Goal: Task Accomplishment & Management: Manage account settings

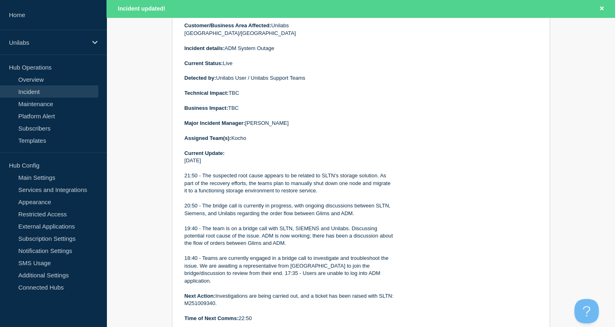
click at [260, 217] on p at bounding box center [290, 220] width 210 height 7
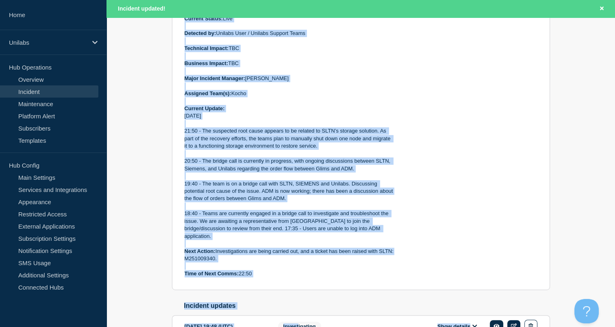
scroll to position [375, 0]
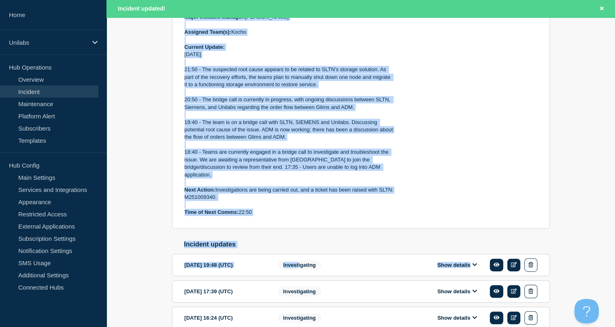
drag, startPoint x: 184, startPoint y: 117, endPoint x: 308, endPoint y: 207, distance: 152.9
click at [308, 207] on section "Investigating Service Ticket #1495935 - P1 - ADM System Outage incident page 73…" at bounding box center [361, 16] width 378 height 424
copy div "Lorem ipsu: 6310-74-46 93:33 (DOL) Sitamet: 6816-37-37 16:68 (CON) Adipisci Eli…"
click at [329, 209] on p "Time of Next Comms: 22:50" at bounding box center [290, 212] width 210 height 7
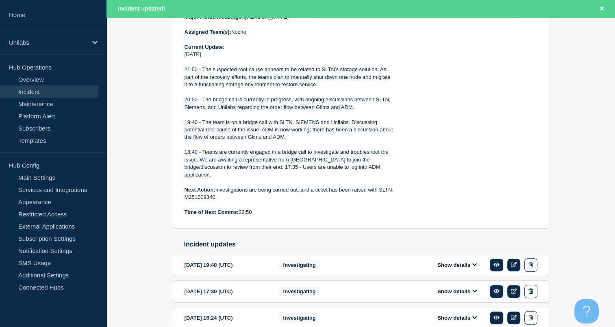
click at [597, 193] on div "Back Back to Incidents Update incident Investigating Service Ticket #1495935 - …" at bounding box center [361, 61] width 509 height 587
drag, startPoint x: 448, startPoint y: 177, endPoint x: 441, endPoint y: 179, distance: 7.5
click at [441, 179] on div "Affected services: 1 View all NL Atalmedial" at bounding box center [472, 31] width 130 height 369
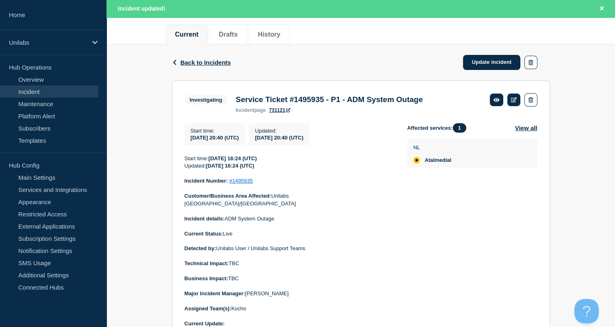
scroll to position [99, 0]
click at [473, 70] on div "Back Back to Incidents Update incident" at bounding box center [361, 62] width 378 height 36
click at [476, 65] on link "Update incident" at bounding box center [492, 61] width 58 height 15
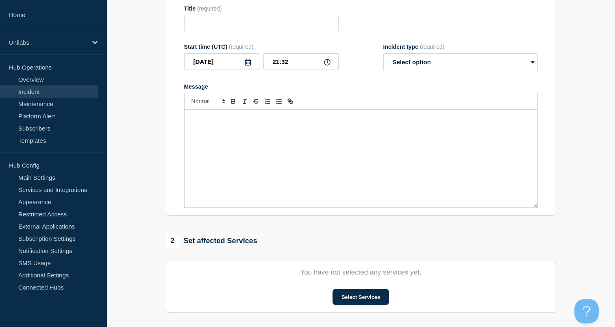
type input "Service Ticket #1495935 - P1 - ADM System Outage"
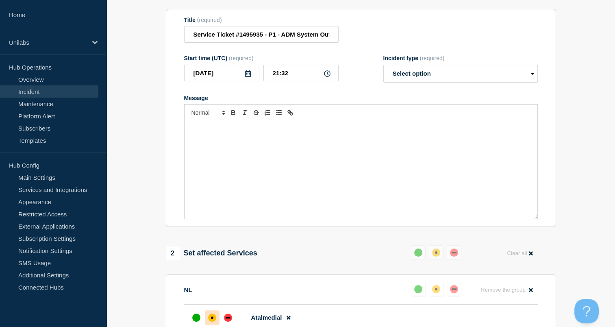
click at [280, 152] on div "Message" at bounding box center [361, 170] width 353 height 98
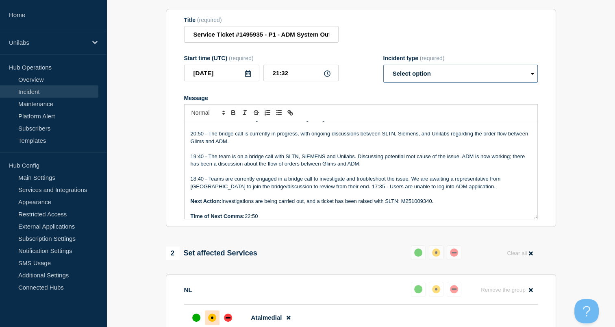
click at [412, 81] on select "Select option Investigating Identified Monitoring Resolved" at bounding box center [460, 74] width 154 height 18
select select "investigating"
click at [383, 70] on select "Select option Investigating Identified Monitoring Resolved" at bounding box center [460, 74] width 154 height 18
click at [284, 162] on p "19:40 - The team is on a bridge call with SLTN, SIEMENS and Unilabs. Discussing…" at bounding box center [361, 160] width 341 height 15
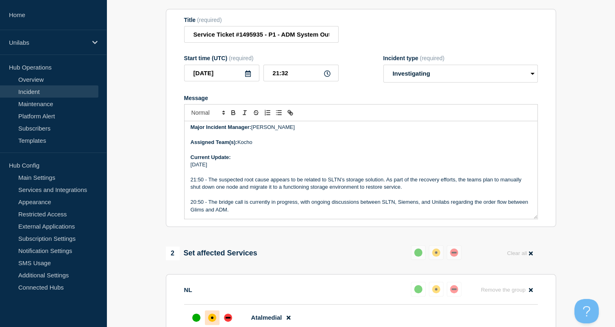
scroll to position [131, 0]
click at [250, 167] on p "[DATE]" at bounding box center [361, 163] width 341 height 7
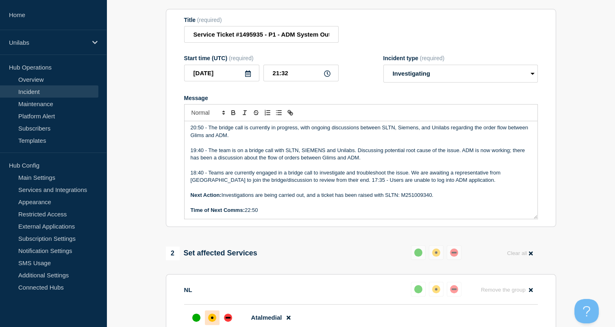
scroll to position [109, 0]
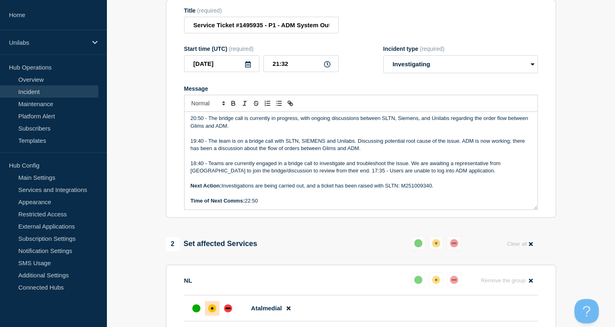
click at [263, 204] on p "Time of Next Comms: 22:50" at bounding box center [361, 200] width 341 height 7
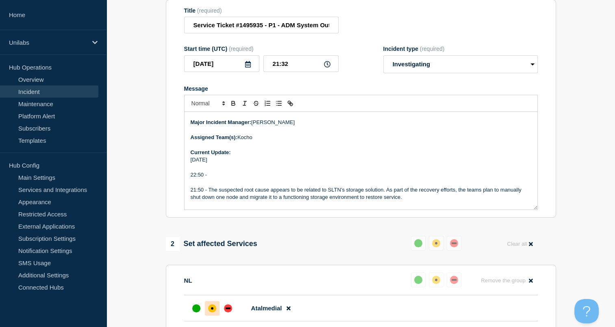
scroll to position [128, 0]
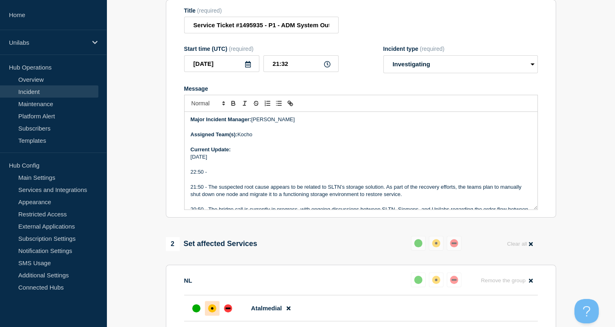
click at [243, 175] on p "22:50 -" at bounding box center [361, 171] width 341 height 7
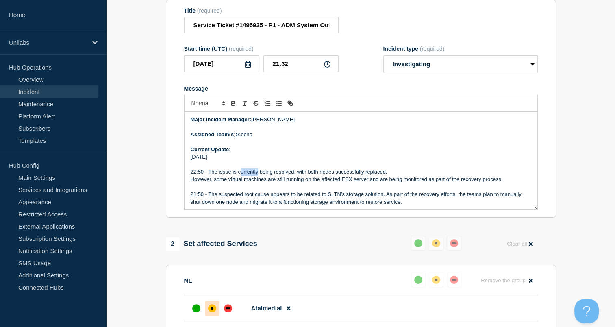
drag, startPoint x: 257, startPoint y: 178, endPoint x: 239, endPoint y: 176, distance: 18.1
click at [239, 176] on p "22:50 - The issue is currently being resolved, with both nodes successfully rep…" at bounding box center [361, 171] width 341 height 7
click at [318, 176] on p "22:50 - The issue is still being worked on. Both nodes successfully replaced." at bounding box center [361, 171] width 341 height 7
click at [386, 176] on p "22:50 - The issue is still being worked on. Both nodes were successfully replac…" at bounding box center [361, 171] width 341 height 7
drag, startPoint x: 386, startPoint y: 176, endPoint x: 360, endPoint y: 187, distance: 28.4
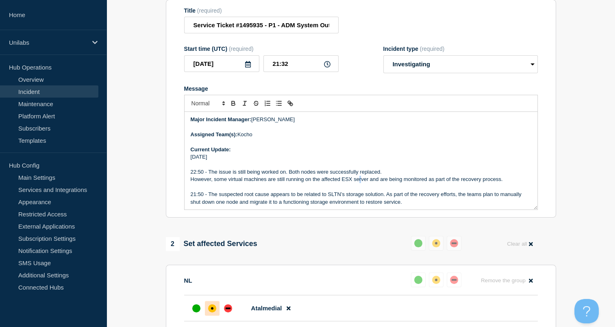
click at [360, 183] on p "However, some virtual machines are still running on the affected ESX server and…" at bounding box center [361, 179] width 341 height 7
click at [360, 201] on p "21:50 - The suspected root cause appears to be related to SLTN’s storage soluti…" at bounding box center [361, 198] width 341 height 15
click at [507, 183] on p "However, some virtual machines are still running on the affected ESX server and…" at bounding box center [361, 179] width 341 height 7
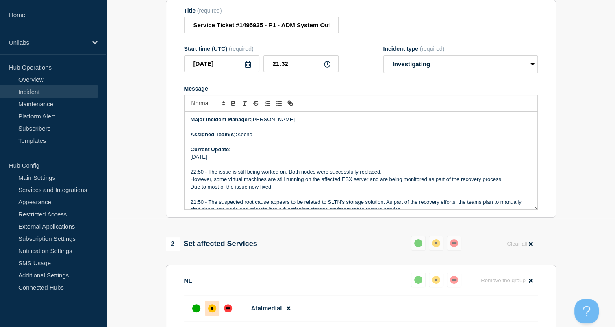
click at [289, 176] on p "22:50 - The issue is still being worked on. Both nodes were successfully replac…" at bounding box center [361, 171] width 341 height 7
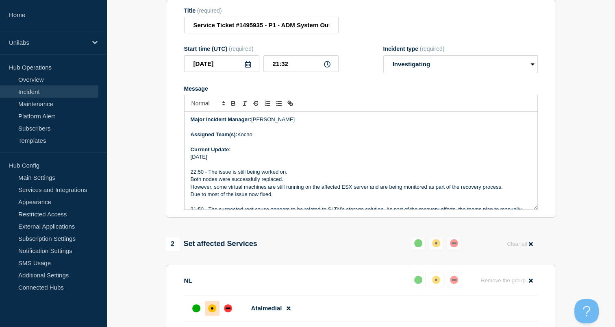
click at [288, 183] on p "Both nodes were successfully replaced." at bounding box center [361, 179] width 341 height 7
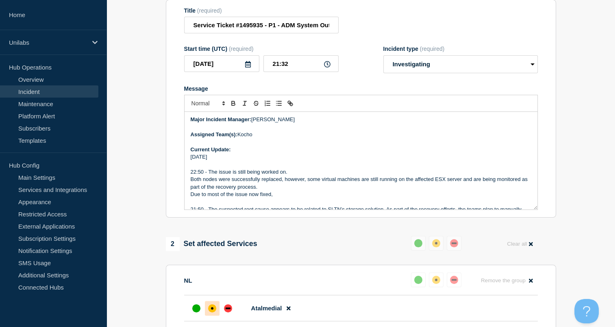
drag, startPoint x: 283, startPoint y: 199, endPoint x: 207, endPoint y: 199, distance: 76.0
click at [207, 198] on p "Due to most of the issue now fixed," at bounding box center [361, 194] width 341 height 7
click at [236, 198] on p "Due to this, it was agreed to place the ticket on hold and further discussions …" at bounding box center [361, 194] width 341 height 7
click at [246, 198] on p "Due to this, it was agreed to place the ticket on hold and further discussions …" at bounding box center [361, 194] width 341 height 7
drag, startPoint x: 278, startPoint y: 197, endPoint x: 268, endPoint y: 199, distance: 9.9
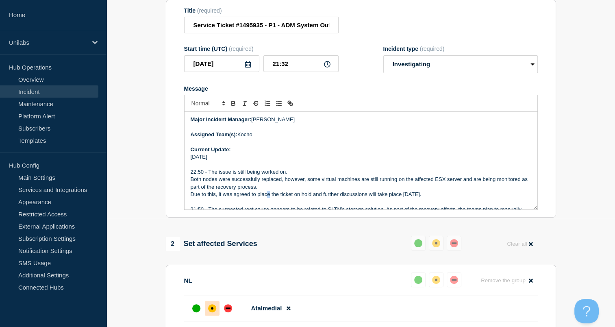
click at [268, 198] on p "Due to this, it was agreed to place the ticket on hold and further discussions …" at bounding box center [361, 194] width 341 height 7
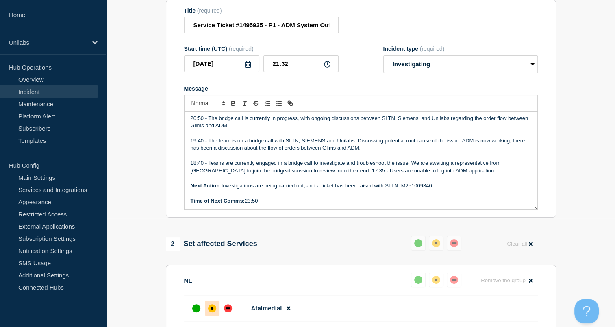
click at [270, 197] on p "Message" at bounding box center [361, 192] width 341 height 7
drag, startPoint x: 266, startPoint y: 207, endPoint x: 247, endPoint y: 207, distance: 18.7
click at [247, 204] on p "Time of Next Comms: 23:50" at bounding box center [361, 200] width 341 height 7
drag, startPoint x: 435, startPoint y: 190, endPoint x: 224, endPoint y: 189, distance: 211.0
click at [224, 189] on p "Next Action: Investigations are being carried out, and a ticket has been raised…" at bounding box center [361, 185] width 341 height 7
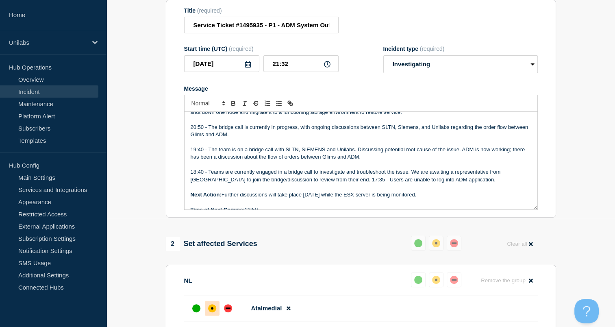
scroll to position [238, 0]
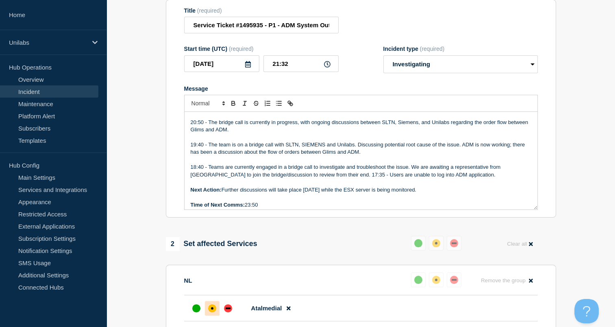
click at [349, 194] on p "Next Action: Further discussions will take place [DATE] while the ESX server is…" at bounding box center [361, 189] width 341 height 7
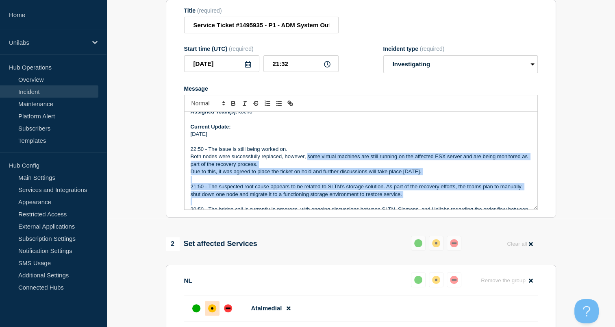
scroll to position [154, 0]
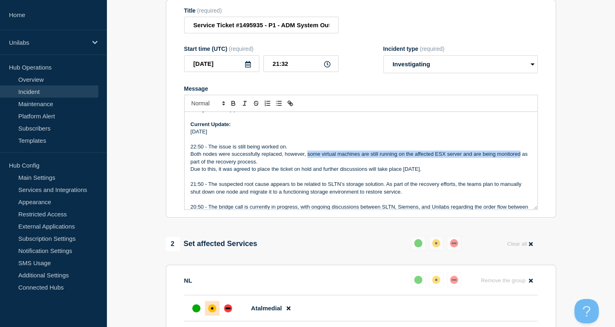
drag, startPoint x: 307, startPoint y: 119, endPoint x: 521, endPoint y: 160, distance: 217.4
click at [521, 160] on p "Both nodes were successfully replaced, however, some virtual machines are still…" at bounding box center [361, 157] width 341 height 15
copy p "some virtual machines are still running on the affected ESX server and are bein…"
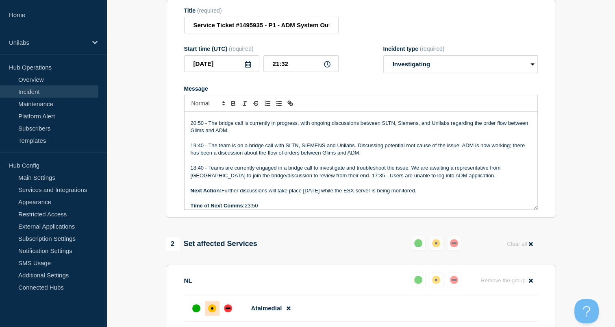
scroll to position [242, 0]
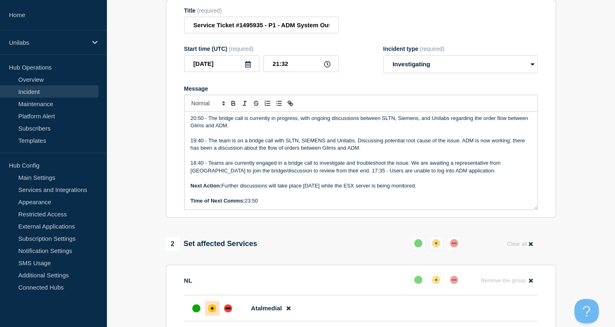
drag, startPoint x: 424, startPoint y: 192, endPoint x: 340, endPoint y: 192, distance: 83.3
click at [340, 189] on p "Next Action: Further discussions will take place [DATE] while the ESX server is…" at bounding box center [361, 185] width 341 height 7
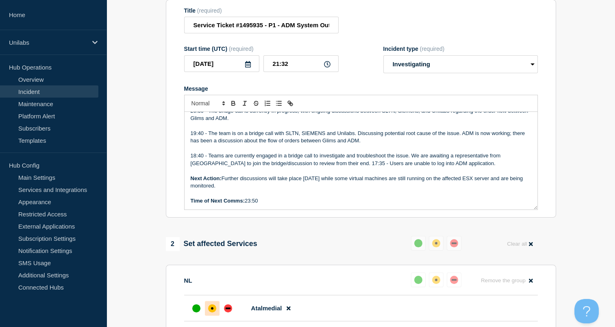
scroll to position [250, 0]
drag, startPoint x: 275, startPoint y: 207, endPoint x: 246, endPoint y: 209, distance: 29.0
click at [246, 204] on p "Time of Next Comms: 23:50" at bounding box center [361, 200] width 341 height 7
click at [296, 226] on div "1 Provide details Title (required) Service Ticket #1495935 - P1 - ADM System Ou…" at bounding box center [361, 299] width 400 height 653
click at [140, 280] on section "1 Provide details Title (required) Service Ticket #1495935 - P1 - ADM System Ou…" at bounding box center [361, 299] width 509 height 653
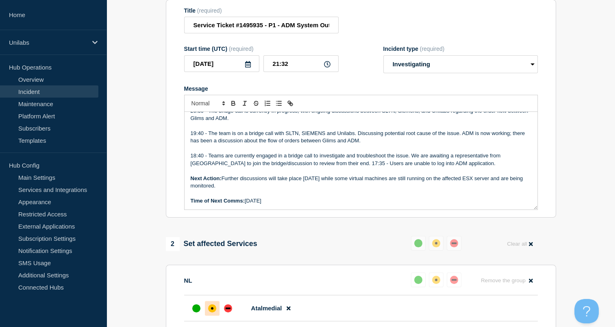
drag, startPoint x: 263, startPoint y: 193, endPoint x: 244, endPoint y: 192, distance: 19.5
click at [244, 190] on p "Next Action: Further discussions will take place [DATE] while some virtual mach…" at bounding box center [361, 182] width 341 height 15
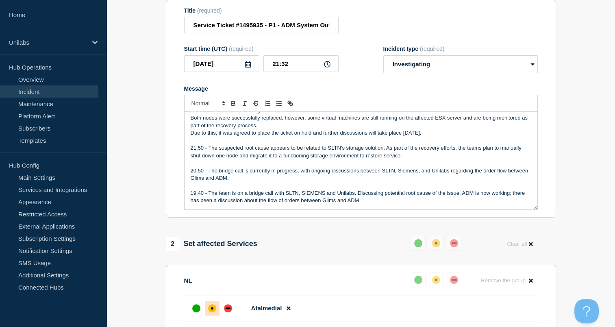
scroll to position [189, 0]
click at [247, 180] on p "20:50 - The bridge call is currently in progress, with ongoing discussions betw…" at bounding box center [361, 174] width 341 height 15
drag, startPoint x: 294, startPoint y: 163, endPoint x: 269, endPoint y: 170, distance: 25.9
click at [269, 167] on p "Message" at bounding box center [361, 163] width 341 height 7
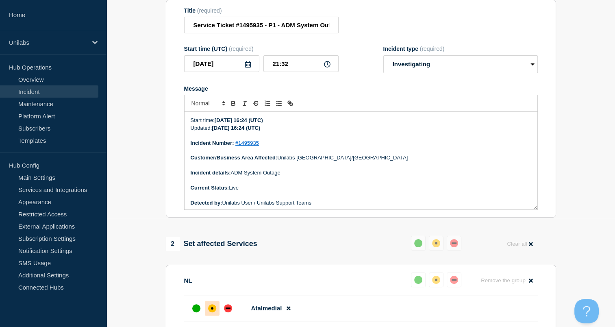
scroll to position [0, 0]
click at [269, 169] on p "Message" at bounding box center [361, 165] width 341 height 7
copy div "Lorem ipsu: 8055-31-13 87:97 (DOL) Sitamet: 5316-63-09 45:52 (CON) Adipisci Eli…"
click at [269, 169] on p "Message" at bounding box center [361, 165] width 341 height 7
click at [142, 212] on section "1 Provide details Title (required) Service Ticket #1495935 - P1 - ADM System Ou…" at bounding box center [361, 299] width 509 height 653
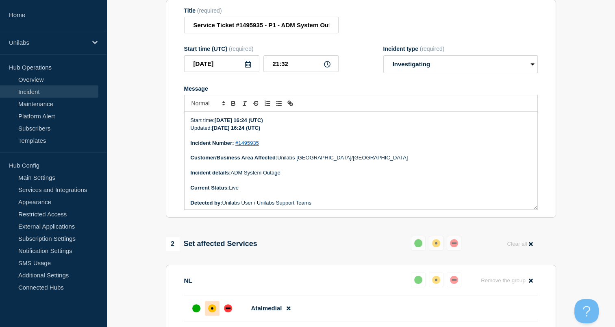
click at [52, 307] on aside "Home Unilabs Hub Operations Overview Incident Maintenance Platform Alert Subscr…" at bounding box center [53, 163] width 107 height 327
click at [221, 191] on strong "Current Status:" at bounding box center [210, 188] width 39 height 6
drag, startPoint x: 282, startPoint y: 195, endPoint x: 272, endPoint y: 197, distance: 10.0
click at [272, 197] on p "Message" at bounding box center [361, 195] width 341 height 7
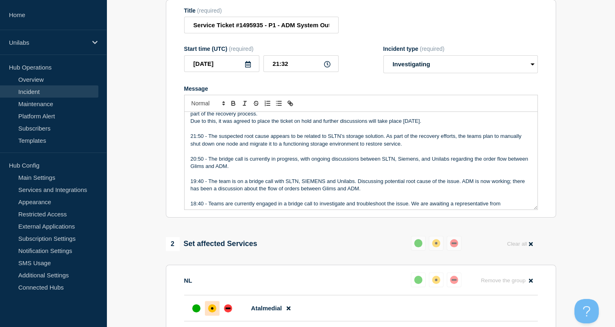
scroll to position [250, 0]
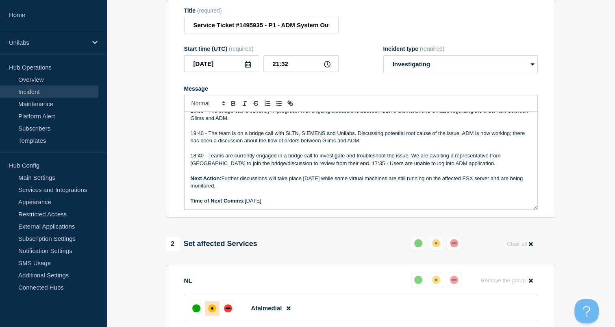
click at [317, 190] on p "Next Action: Further discussions will take place [DATE] while some virtual mach…" at bounding box center [361, 182] width 341 height 15
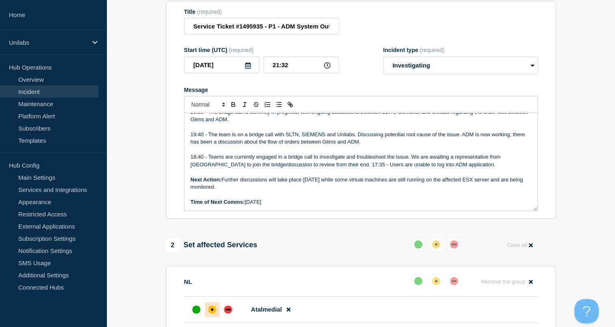
scroll to position [123, 0]
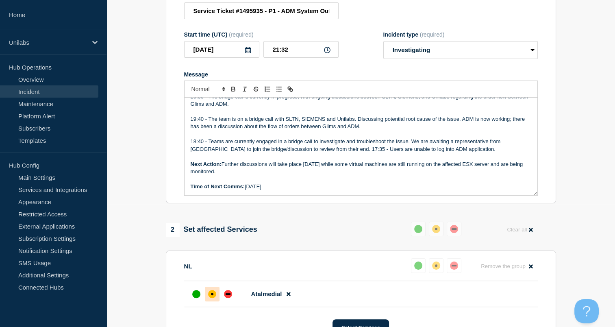
drag, startPoint x: 315, startPoint y: 176, endPoint x: 301, endPoint y: 175, distance: 14.7
click at [301, 175] on p "Next Action: Further discussions will take place [DATE] while some virtual mach…" at bounding box center [361, 168] width 341 height 15
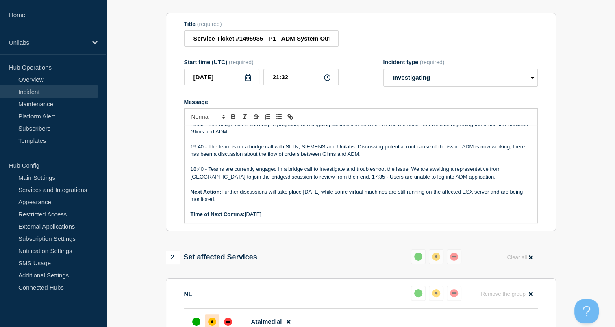
scroll to position [94, 0]
click at [231, 265] on div "2 Set affected Services" at bounding box center [211, 258] width 91 height 14
click at [83, 317] on aside "Home Unilabs Hub Operations Overview Incident Maintenance Platform Alert Subscr…" at bounding box center [53, 163] width 107 height 327
click at [79, 317] on aside "Home Unilabs Hub Operations Overview Incident Maintenance Platform Alert Subscr…" at bounding box center [53, 163] width 107 height 327
click at [136, 295] on section "1 Provide details Title (required) Service Ticket #1495935 - P1 - ADM System Ou…" at bounding box center [361, 313] width 509 height 653
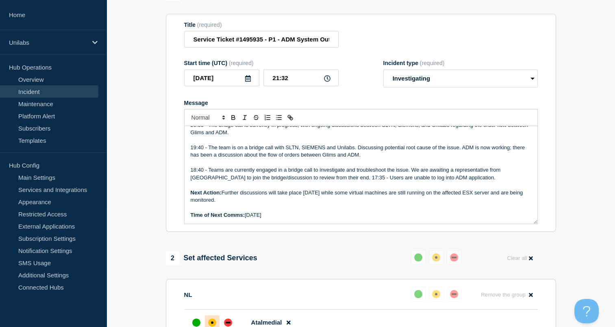
click at [239, 211] on p "Message" at bounding box center [361, 207] width 341 height 7
drag, startPoint x: 265, startPoint y: 196, endPoint x: 249, endPoint y: 199, distance: 16.0
click at [249, 199] on p "Next Action: Further discussions will take place [DATE] while some virtual mach…" at bounding box center [361, 196] width 341 height 15
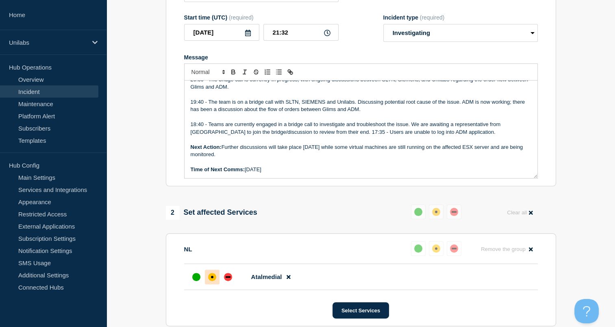
scroll to position [142, 0]
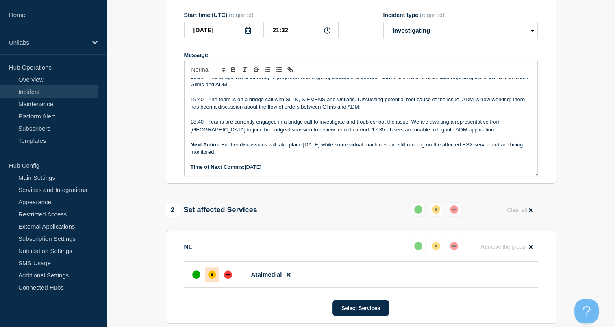
click at [261, 149] on p "Next Action: Further discussions will take place [DATE] while some virtual mach…" at bounding box center [361, 148] width 341 height 15
copy div "Lorem ipsu: 8055-31-13 87:97 (DOL) Sitamet: 5316-63-09 45:52 (CON) Adipisci Eli…"
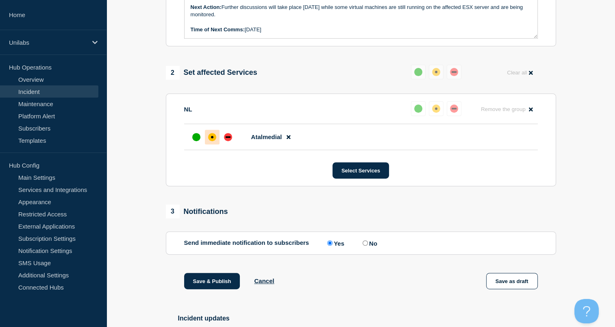
scroll to position [282, 0]
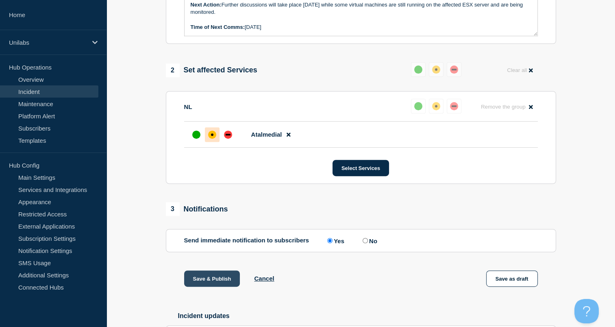
click at [207, 281] on button "Save & Publish" at bounding box center [212, 278] width 56 height 16
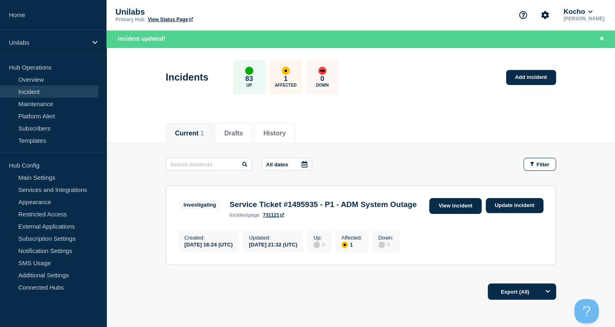
click at [461, 208] on link "View incident" at bounding box center [455, 206] width 52 height 16
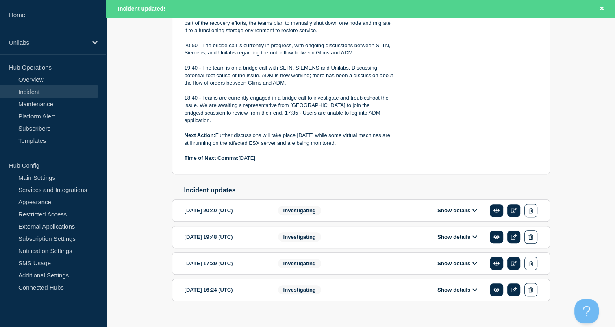
scroll to position [475, 0]
click at [514, 207] on icon at bounding box center [514, 209] width 6 height 5
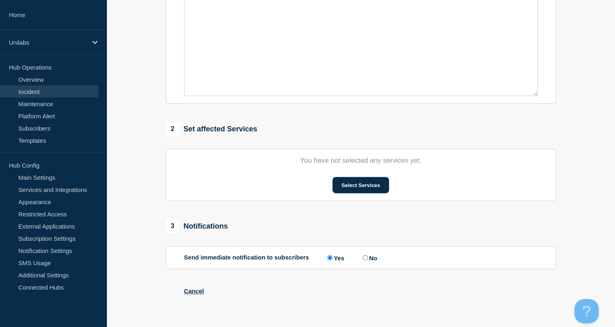
type input "Service Ticket #1495935 - P1 - ADM System Outage"
type input "20:40"
select select "investigating"
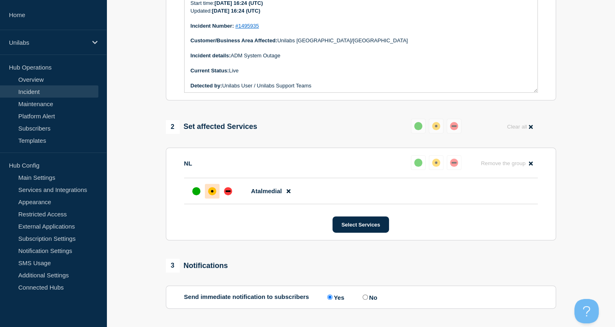
scroll to position [223, 0]
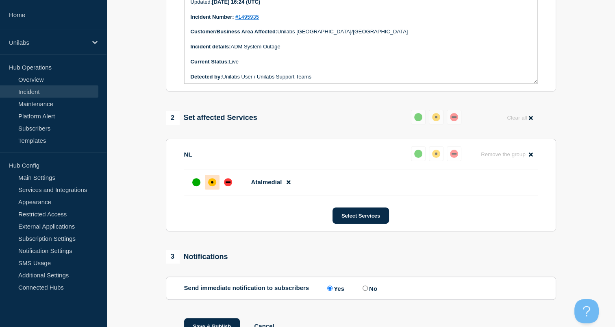
drag, startPoint x: 294, startPoint y: 73, endPoint x: 284, endPoint y: 71, distance: 10.0
click at [284, 71] on p "Message" at bounding box center [361, 69] width 341 height 7
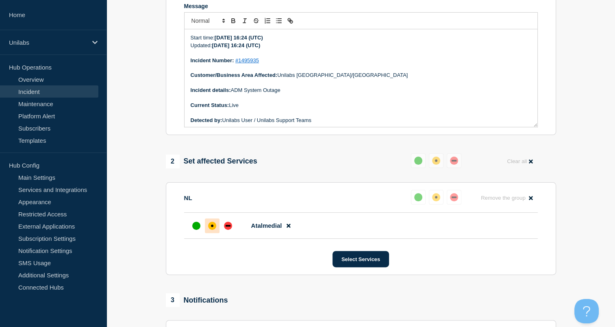
scroll to position [179, 0]
click at [284, 71] on p "Message" at bounding box center [361, 68] width 341 height 7
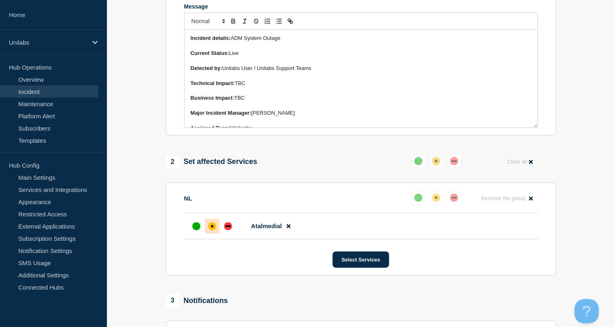
scroll to position [63, 0]
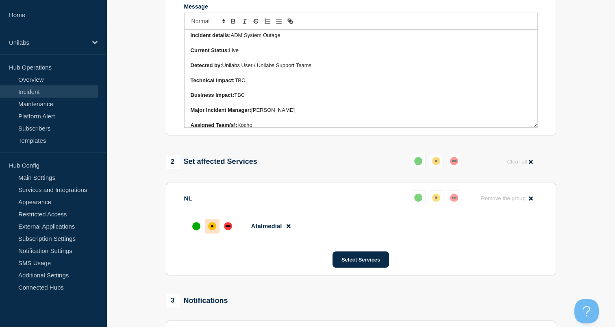
click at [241, 51] on p "Current Status: Live" at bounding box center [361, 50] width 341 height 7
click at [163, 200] on div "1 Provide details Title (required) Service Ticket #1495935 - P1 - ADM System Ou…" at bounding box center [361, 145] width 400 height 508
click at [127, 232] on section "1 Provide details Title (required) Service Ticket #1495935 - P1 - ADM System Ou…" at bounding box center [361, 145] width 509 height 508
click at [66, 314] on aside "Home Unilabs Hub Operations Overview Incident Maintenance Platform Alert Subscr…" at bounding box center [53, 163] width 107 height 327
click at [283, 113] on span "[PERSON_NAME]" at bounding box center [272, 110] width 43 height 6
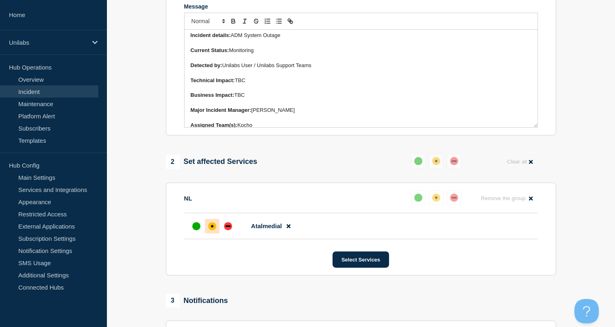
drag, startPoint x: 281, startPoint y: 88, endPoint x: 266, endPoint y: 91, distance: 15.4
click at [266, 91] on p "Message" at bounding box center [361, 87] width 341 height 7
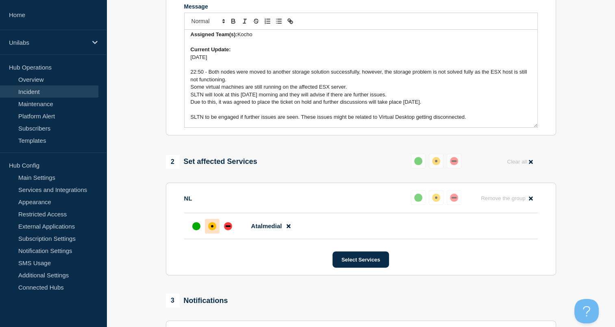
scroll to position [153, 0]
click at [261, 84] on p "22:50 - Both nodes were moved to another storage solution successfully, however…" at bounding box center [361, 76] width 341 height 15
click at [300, 96] on span "SLTN will look at this [DATE] morning and they will advise if there are further…" at bounding box center [289, 95] width 196 height 6
drag, startPoint x: 431, startPoint y: 107, endPoint x: 209, endPoint y: 75, distance: 223.4
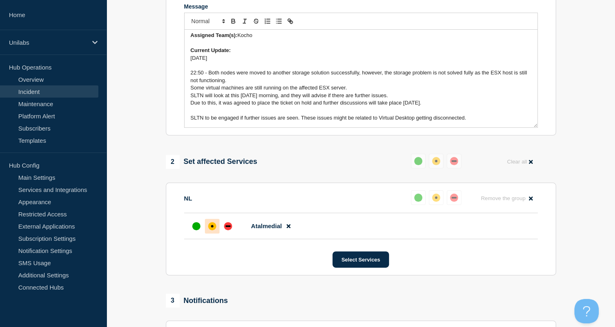
click at [209, 75] on div "Start time: [DATE] 16:24 (UTC) Updated: [DATE] 16:24 (UTC) Incident Number: #14…" at bounding box center [361, 79] width 353 height 98
copy div "Both nodes were moved to another storage solution successfully, however, the st…"
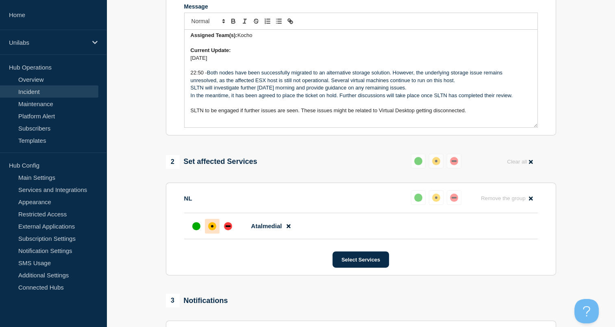
click at [396, 99] on p "In the meantime, it has been agreed to place the ticket on hold. Further discus…" at bounding box center [361, 95] width 341 height 7
drag, startPoint x: 361, startPoint y: 68, endPoint x: 304, endPoint y: 100, distance: 65.2
click at [304, 99] on p "In the meantime, it has been agreed to place the ticket on hold. Further discus…" at bounding box center [361, 95] width 341 height 7
drag, startPoint x: 304, startPoint y: 100, endPoint x: 274, endPoint y: 98, distance: 29.3
click at [274, 98] on p "In the meantime, it has been agreed to place the ticket on hold. Further discus…" at bounding box center [361, 95] width 341 height 7
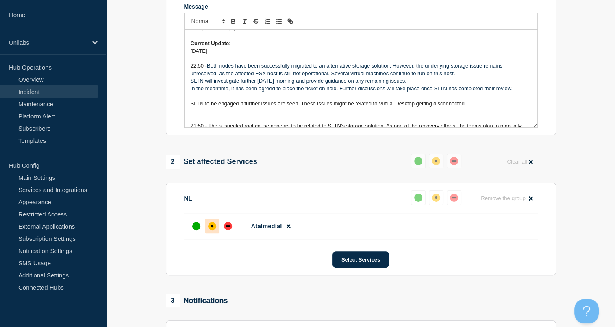
scroll to position [159, 0]
drag, startPoint x: 191, startPoint y: 85, endPoint x: 411, endPoint y: 84, distance: 220.3
click at [411, 84] on p "SLTN will investigate further [DATE] morning and provide guidance on any remain…" at bounding box center [361, 81] width 341 height 7
copy p "SLTN will investigate further [DATE] morning and provide guidance on any remain…"
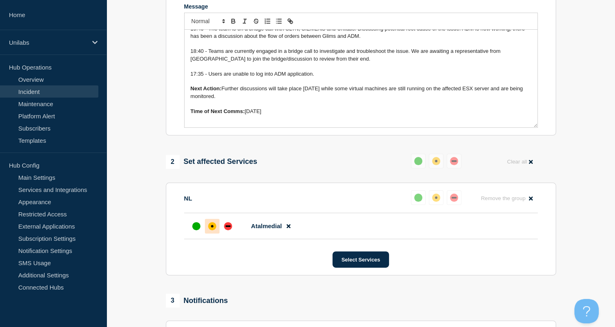
drag, startPoint x: 238, startPoint y: 99, endPoint x: 222, endPoint y: 94, distance: 16.5
click at [222, 94] on p "Next Action: Further discussions will take place [DATE] while some virtual mach…" at bounding box center [361, 92] width 341 height 15
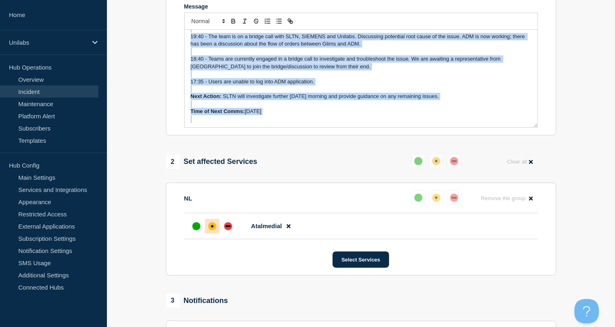
scroll to position [267, 0]
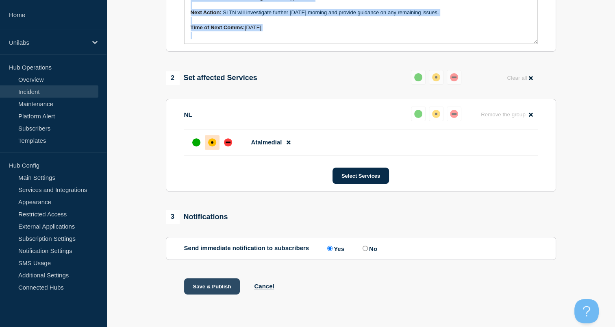
click at [214, 286] on button "Save & Publish" at bounding box center [212, 286] width 56 height 16
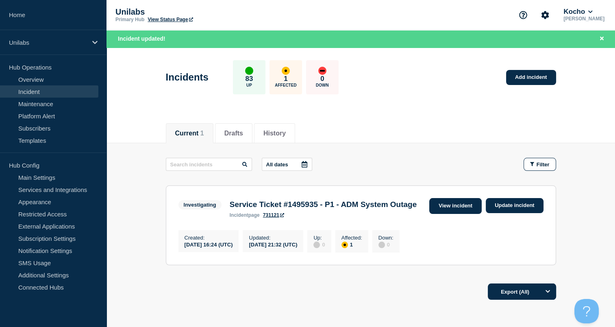
click at [472, 202] on link "View incident" at bounding box center [455, 206] width 52 height 16
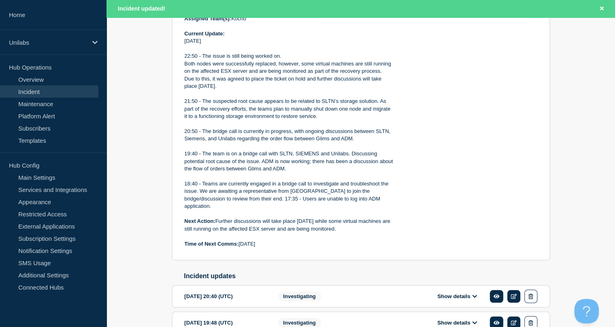
scroll to position [475, 0]
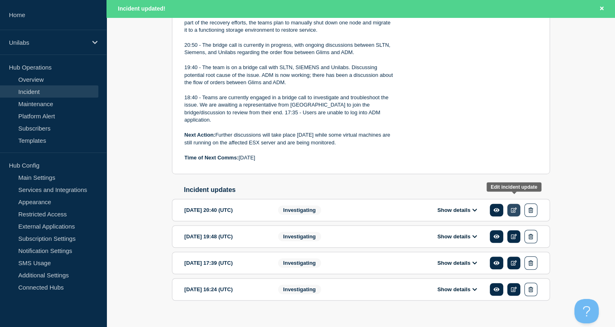
click at [511, 207] on icon at bounding box center [514, 209] width 6 height 5
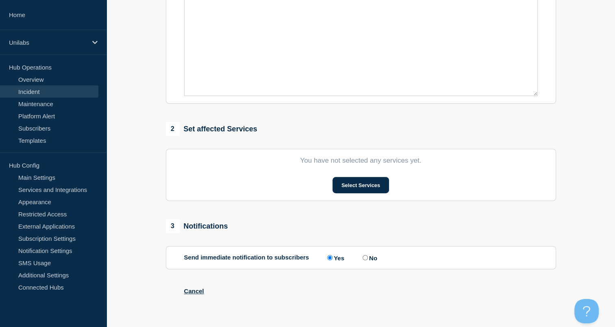
type input "Service Ticket #1495935 - P1 - ADM System Outage"
type input "20:40"
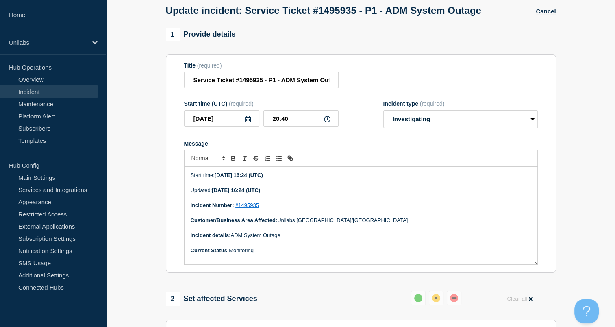
scroll to position [43, 0]
click at [445, 122] on select "Select option Investigating Identified Monitoring Resolved" at bounding box center [460, 119] width 154 height 18
select select "monitoring"
click at [383, 112] on select "Select option Investigating Identified Monitoring Resolved" at bounding box center [460, 119] width 154 height 18
click at [393, 145] on div "Message" at bounding box center [361, 143] width 354 height 7
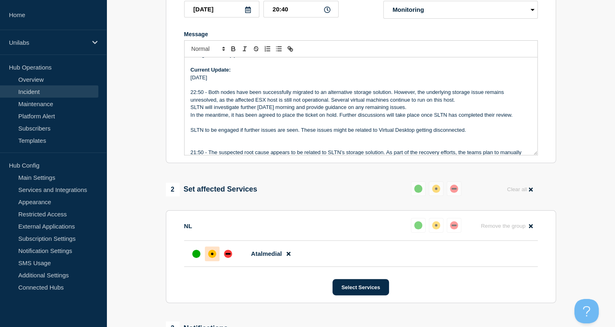
scroll to position [267, 0]
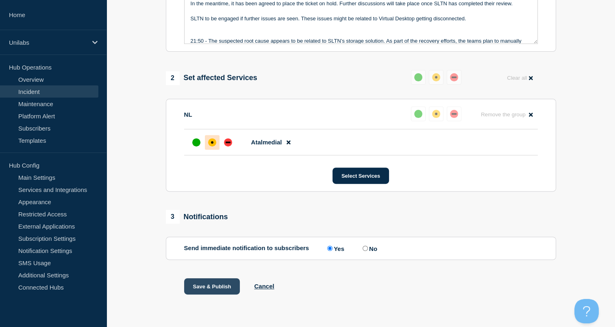
click at [220, 289] on button "Save & Publish" at bounding box center [212, 286] width 56 height 16
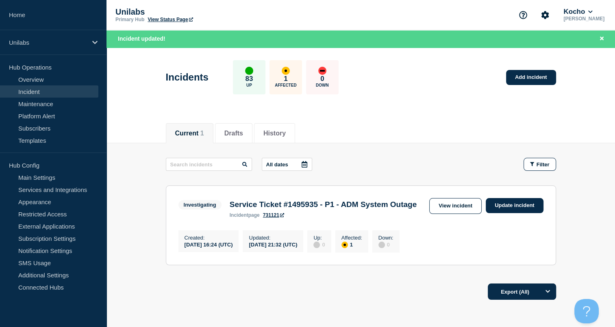
scroll to position [60, 0]
